Goal: Task Accomplishment & Management: Manage account settings

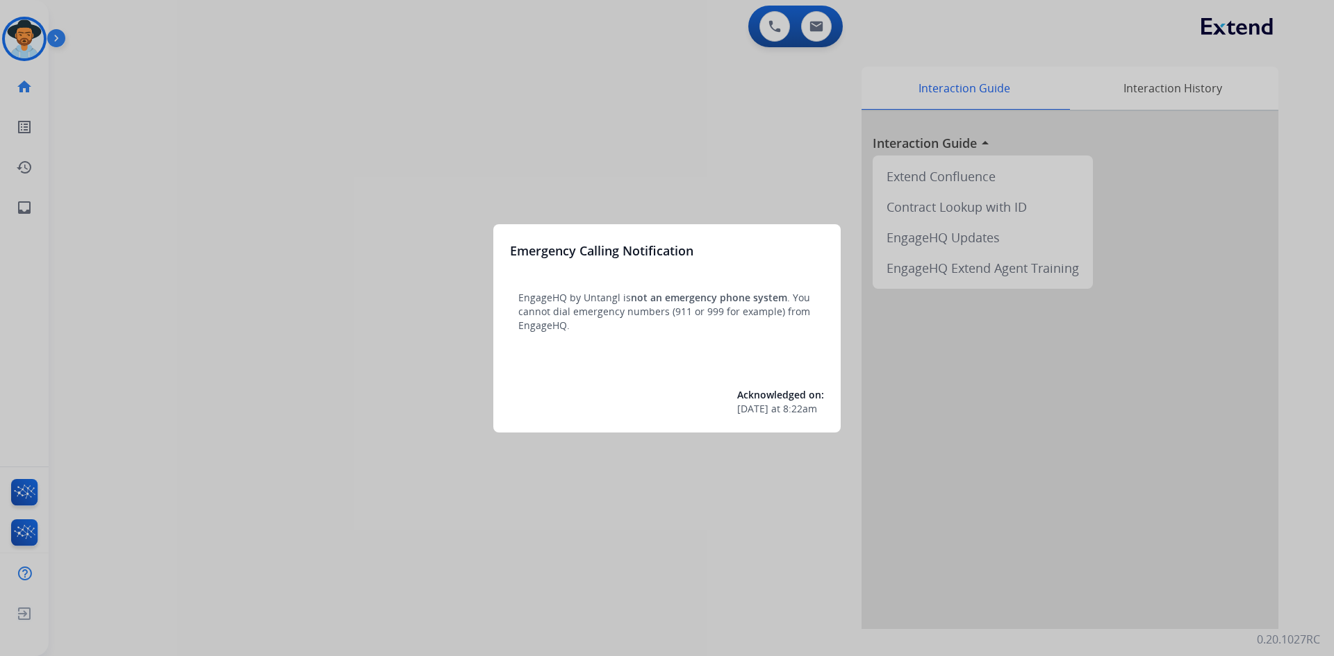
click at [217, 353] on div at bounding box center [667, 328] width 1334 height 656
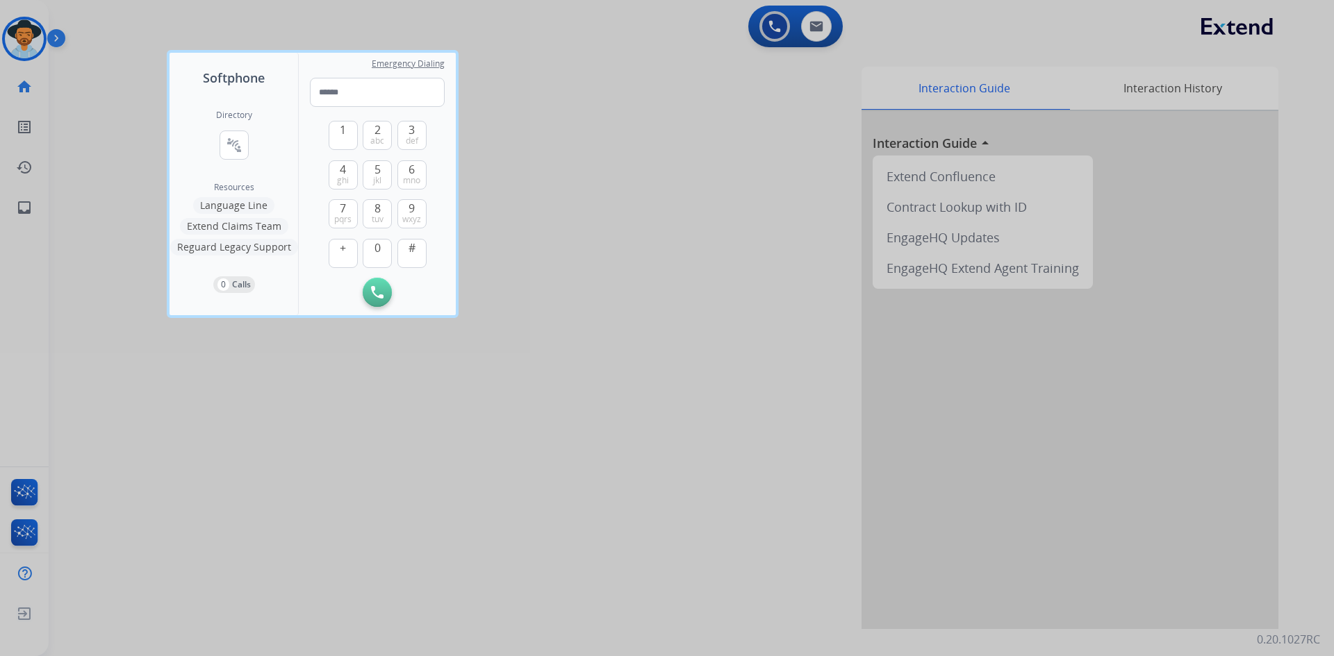
click at [131, 272] on div at bounding box center [667, 328] width 1334 height 656
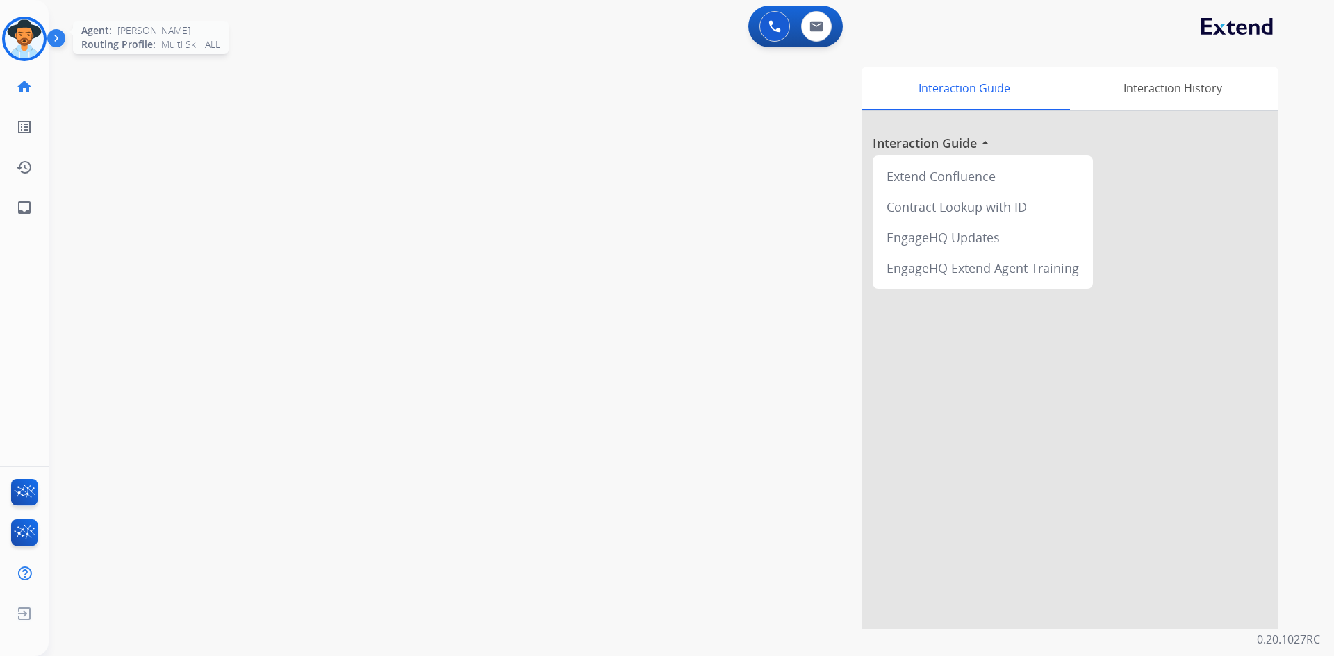
click at [22, 37] on img at bounding box center [24, 38] width 39 height 39
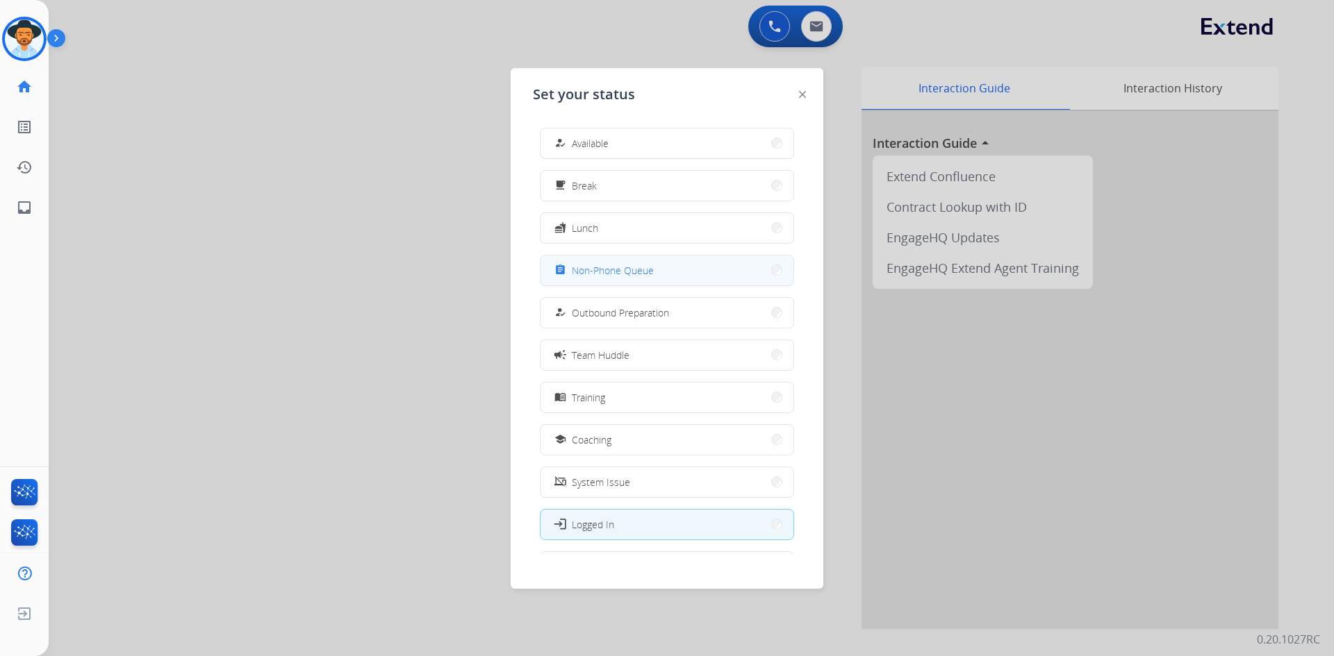
click at [654, 281] on button "assignment Non-Phone Queue" at bounding box center [666, 271] width 253 height 30
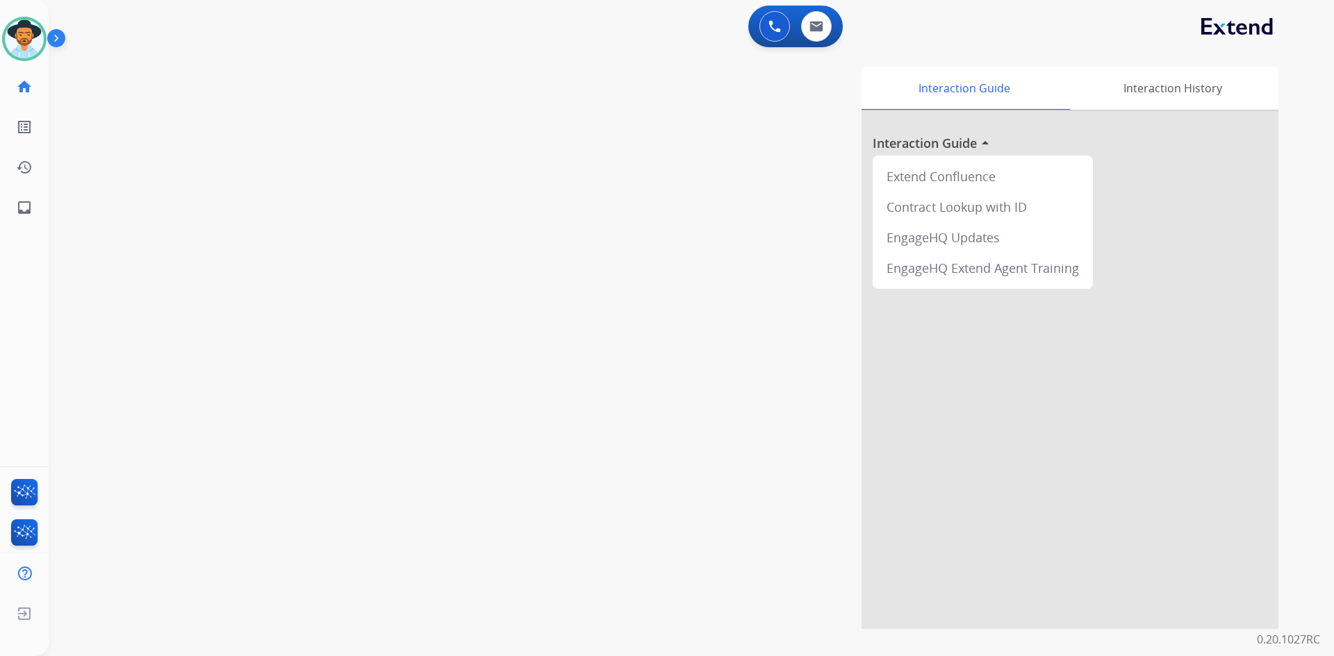
click at [60, 40] on img at bounding box center [59, 41] width 24 height 26
